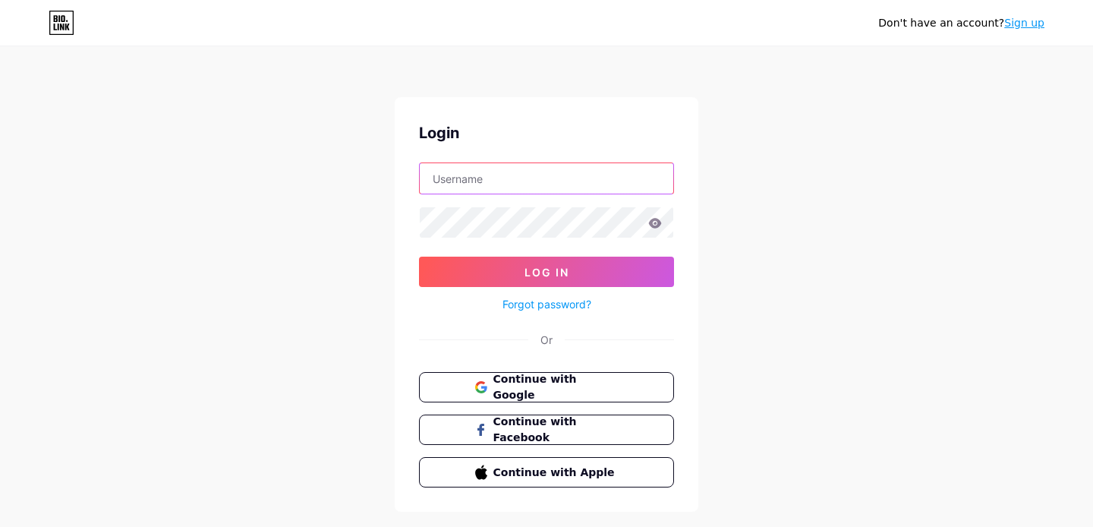
type input "[PERSON_NAME]"
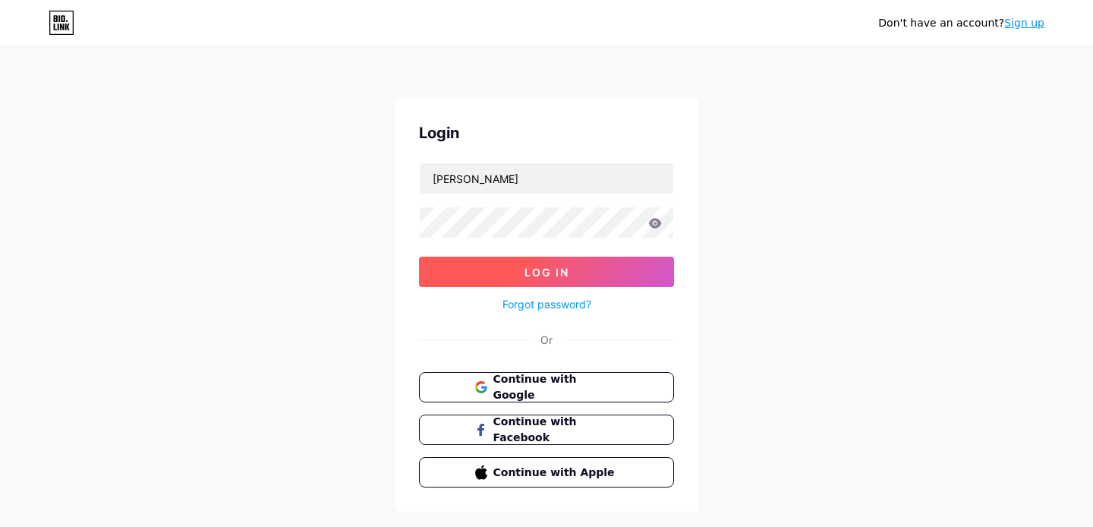
click at [546, 281] on button "Log In" at bounding box center [546, 271] width 255 height 30
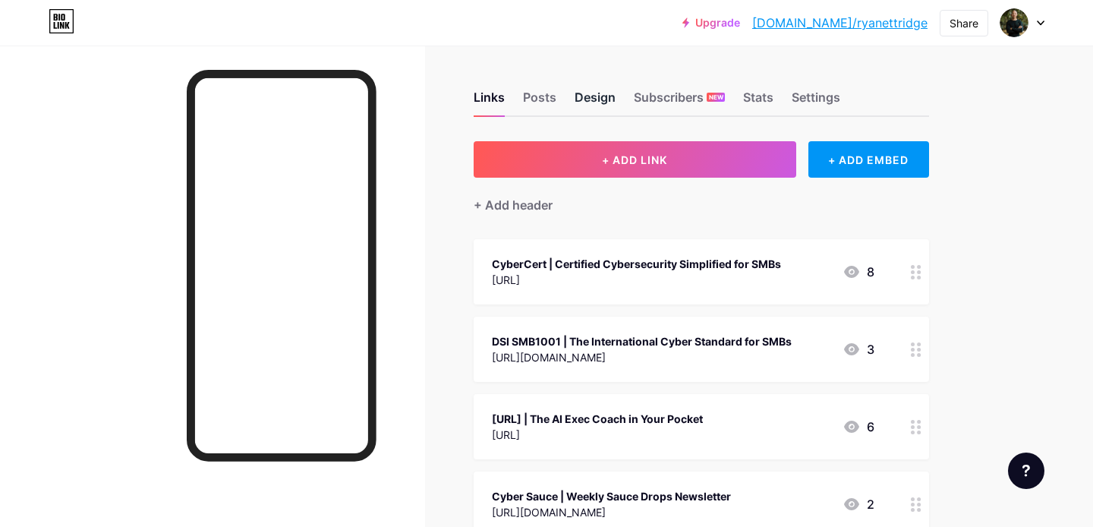
click at [593, 96] on div "Design" at bounding box center [594, 101] width 41 height 27
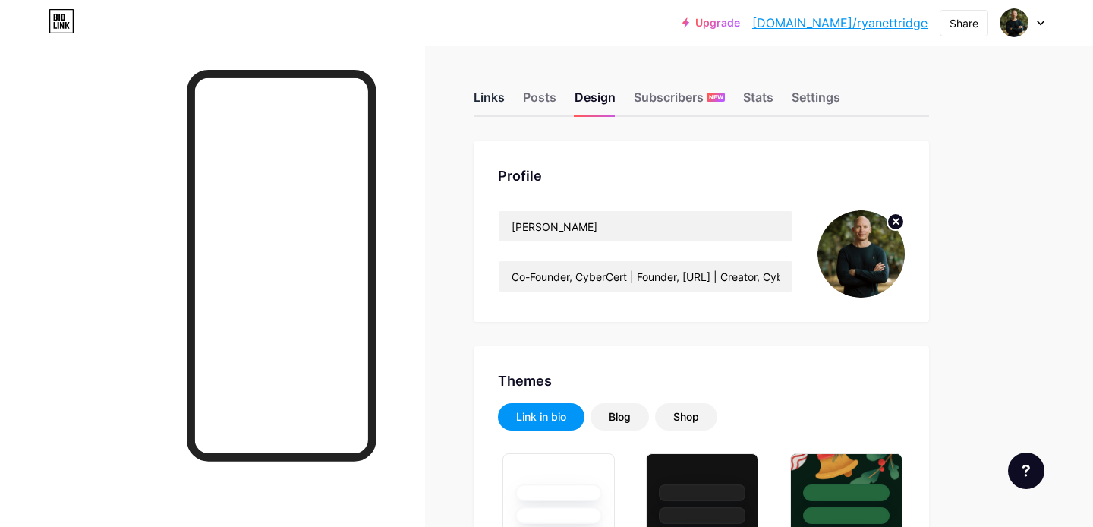
click at [491, 99] on div "Links" at bounding box center [488, 101] width 31 height 27
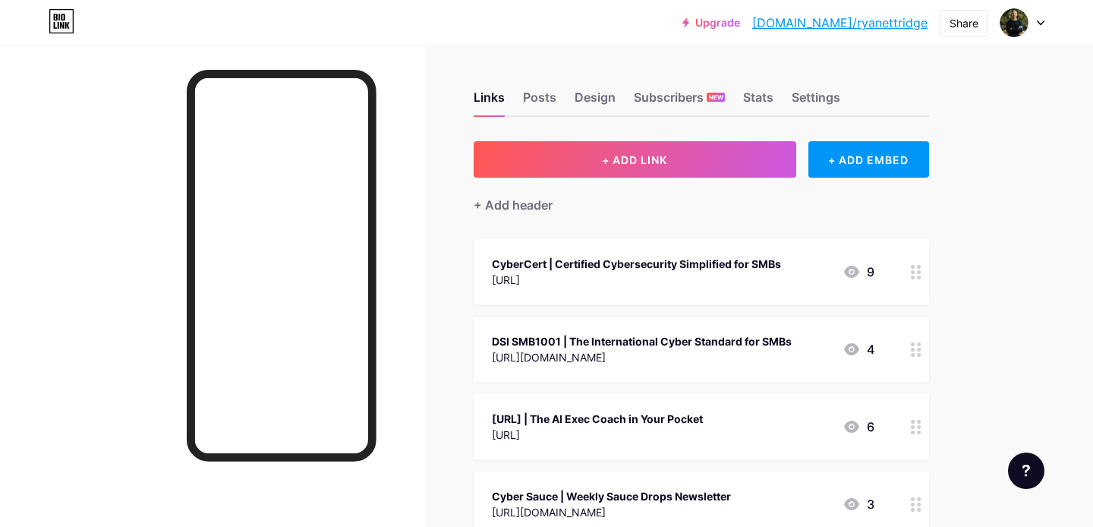
click at [612, 423] on div "[URL] | The AI Exec Coach in Your Pocket" at bounding box center [597, 418] width 211 height 16
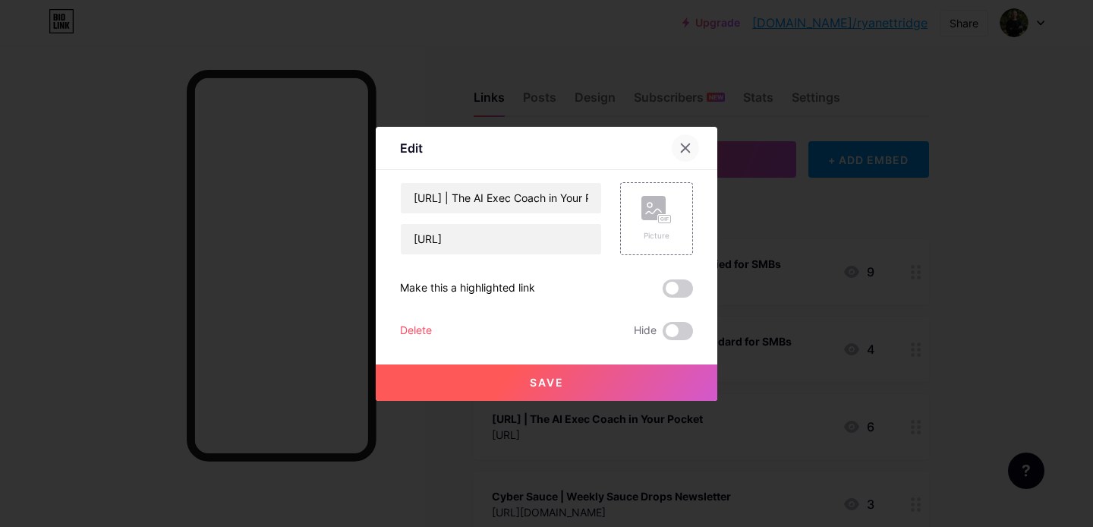
click at [678, 143] on div at bounding box center [684, 147] width 27 height 27
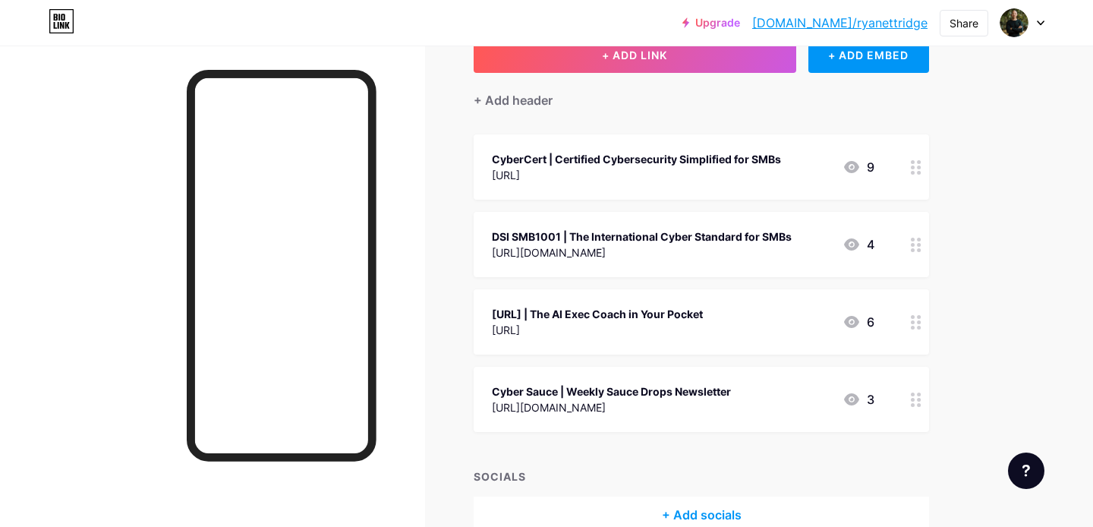
scroll to position [170, 0]
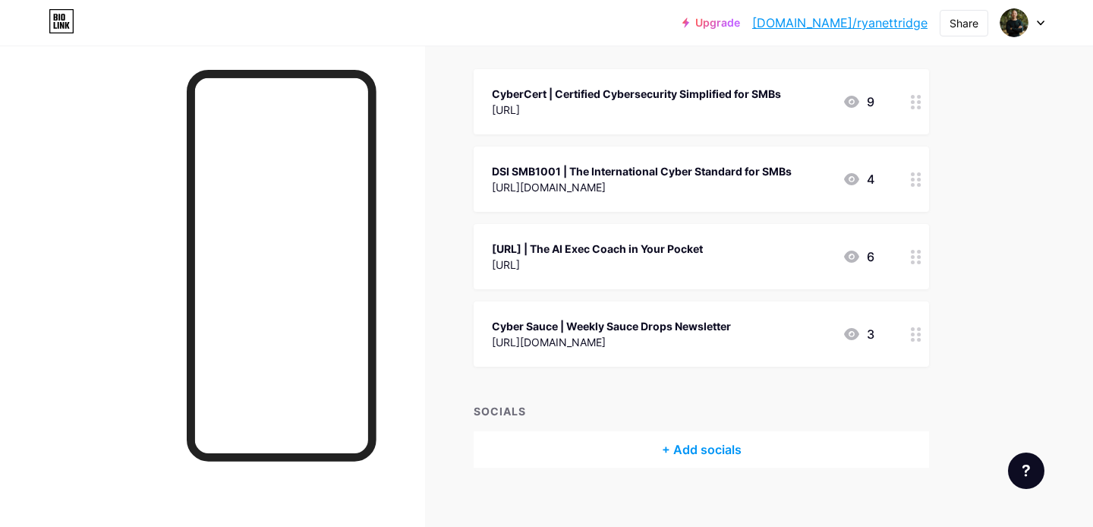
click at [627, 332] on div "Cyber Sauce | Weekly Sauce Drops Newsletter" at bounding box center [611, 326] width 239 height 16
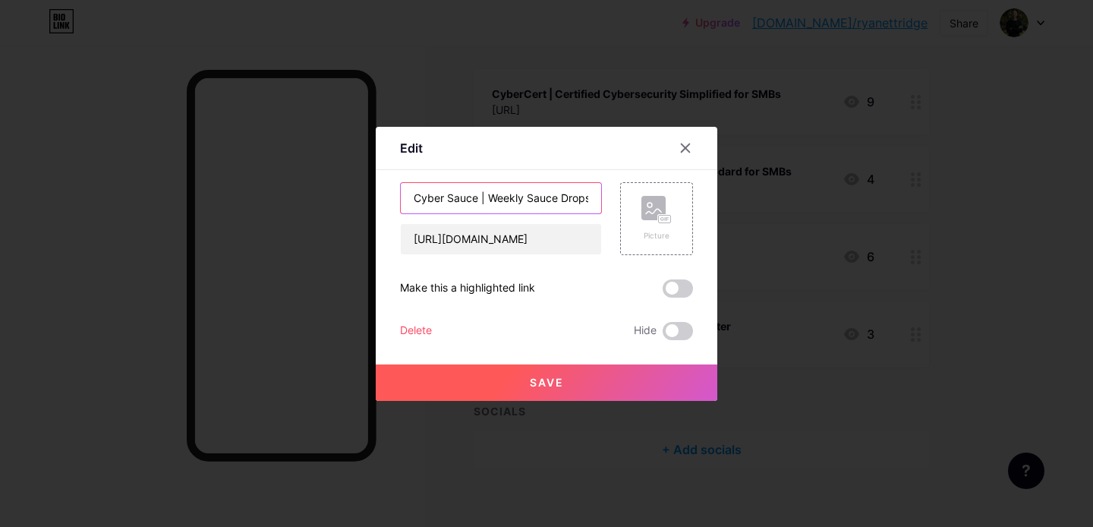
click at [468, 198] on input "Cyber Sauce | Weekly Sauce Drops Newsletter" at bounding box center [501, 198] width 200 height 30
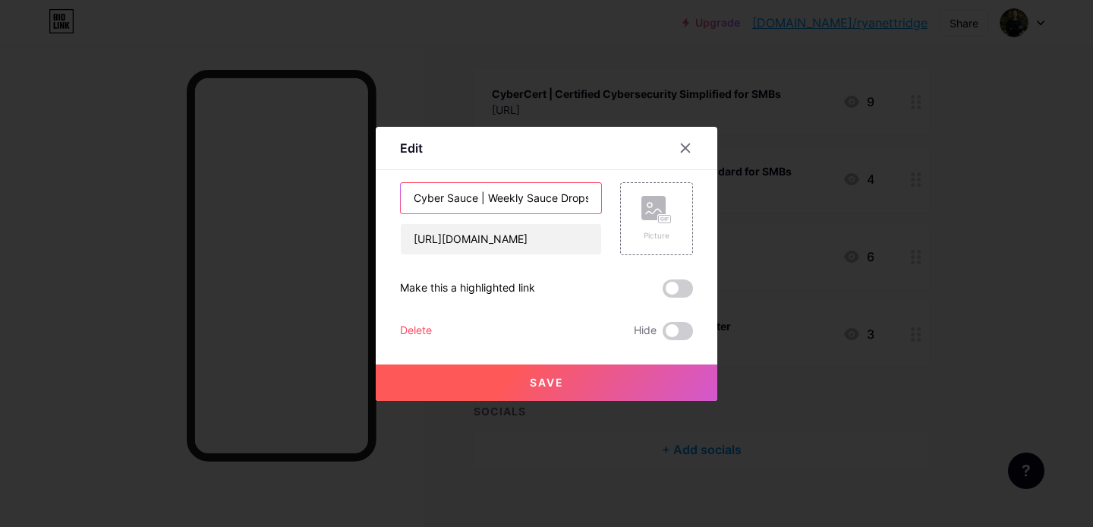
click at [468, 198] on input "Cyber Sauce | Weekly Sauce Drops Newsletter" at bounding box center [501, 198] width 200 height 30
click at [432, 197] on input "Cyber Sauce | Weekly Sauce Drops Newsletter" at bounding box center [501, 198] width 200 height 30
drag, startPoint x: 432, startPoint y: 197, endPoint x: 453, endPoint y: 198, distance: 21.3
click at [453, 198] on input "Cyber Sauce | Weekly Sauce Drops Newsletter" at bounding box center [501, 198] width 200 height 30
type input "Free Quiz | Weekly Sauce Drops Newsletter"
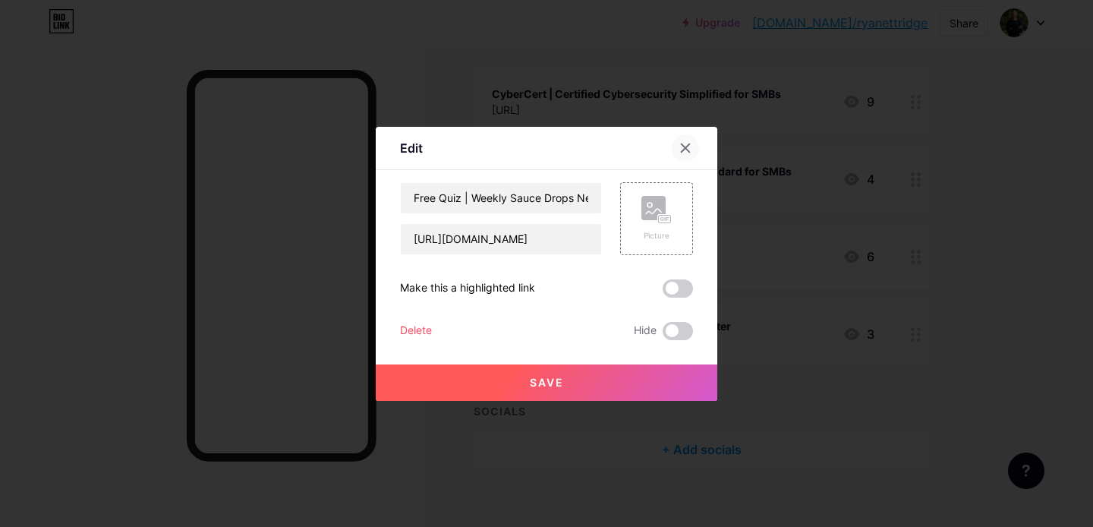
click at [683, 140] on div at bounding box center [684, 147] width 27 height 27
